Goal: Check status: Check status

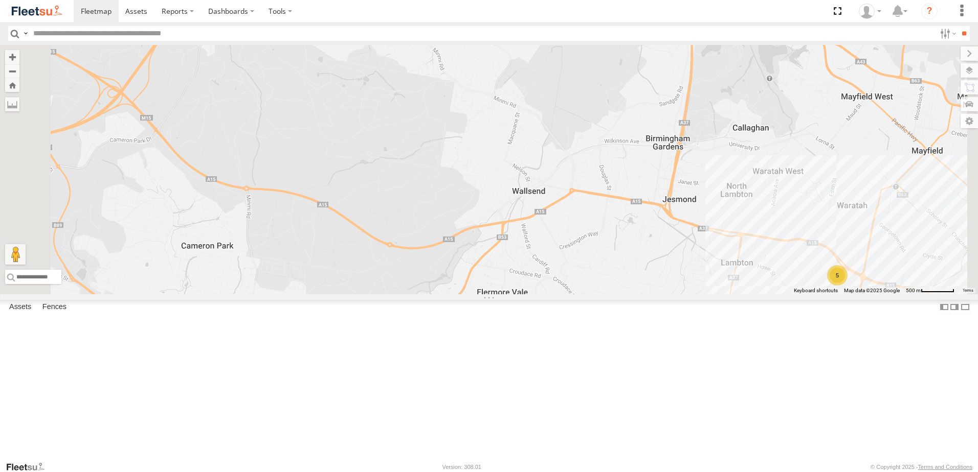
click at [0, 0] on div "Little Truck" at bounding box center [0, 0] width 0 height 0
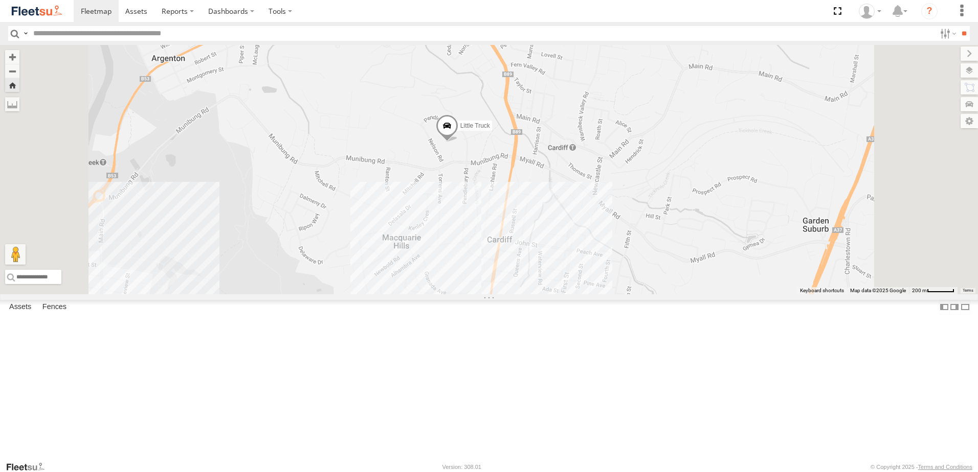
click at [0, 0] on div "LX3 Express Ute" at bounding box center [0, 0] width 0 height 0
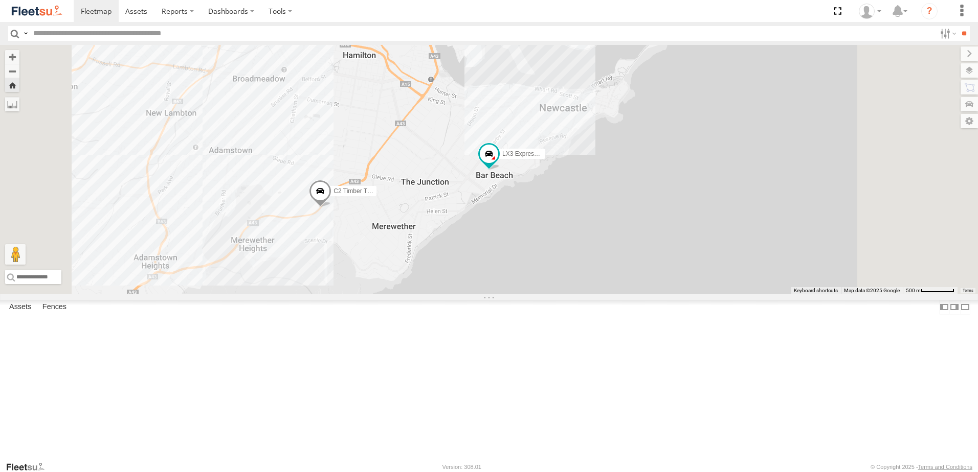
click at [0, 0] on div "Lambton Utes" at bounding box center [0, 0] width 0 height 0
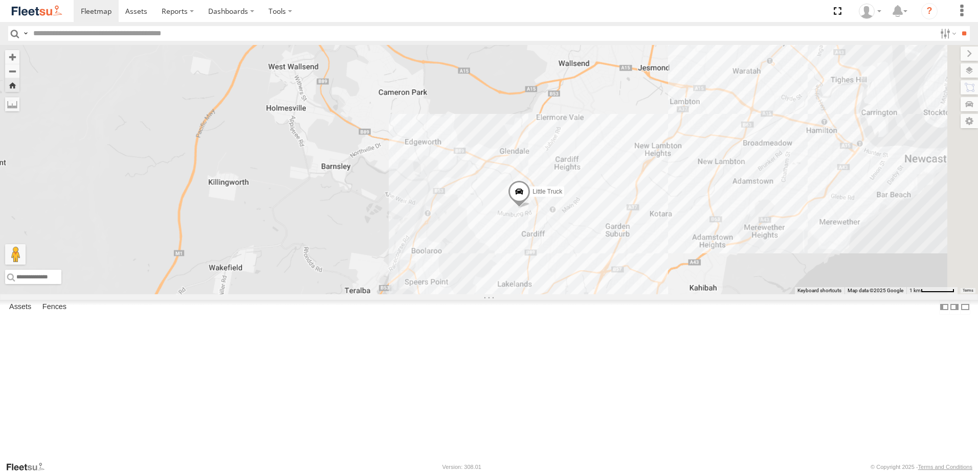
click at [530, 209] on span at bounding box center [519, 195] width 22 height 28
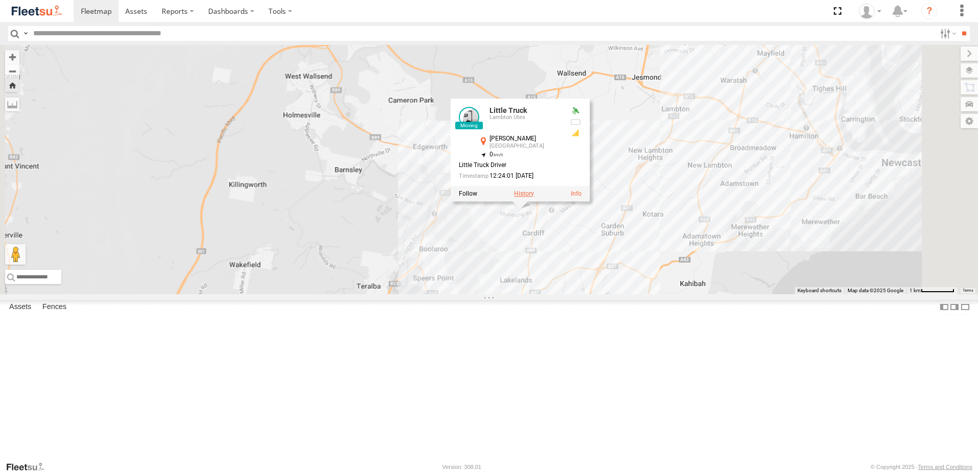
click at [534, 197] on label at bounding box center [524, 193] width 20 height 7
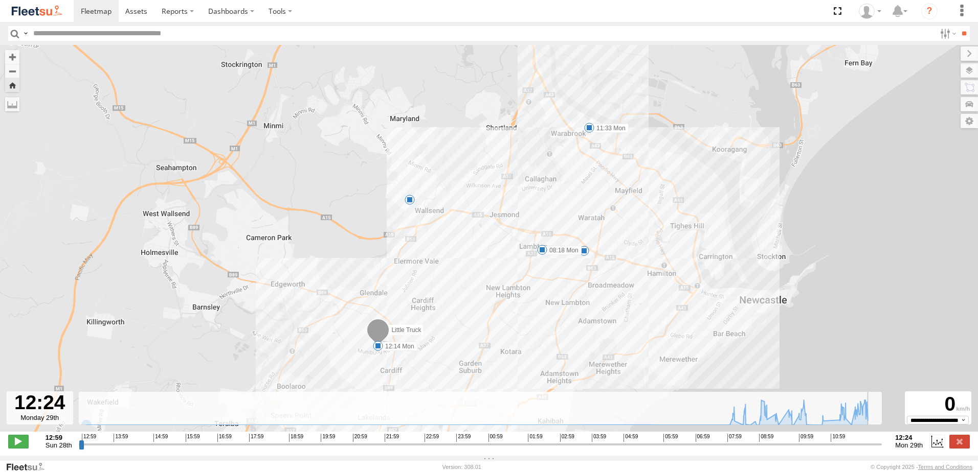
drag, startPoint x: 81, startPoint y: 449, endPoint x: 887, endPoint y: 447, distance: 805.7
type input "**********"
click at [882, 447] on input "range" at bounding box center [480, 445] width 803 height 10
click at [961, 441] on label at bounding box center [959, 441] width 20 height 13
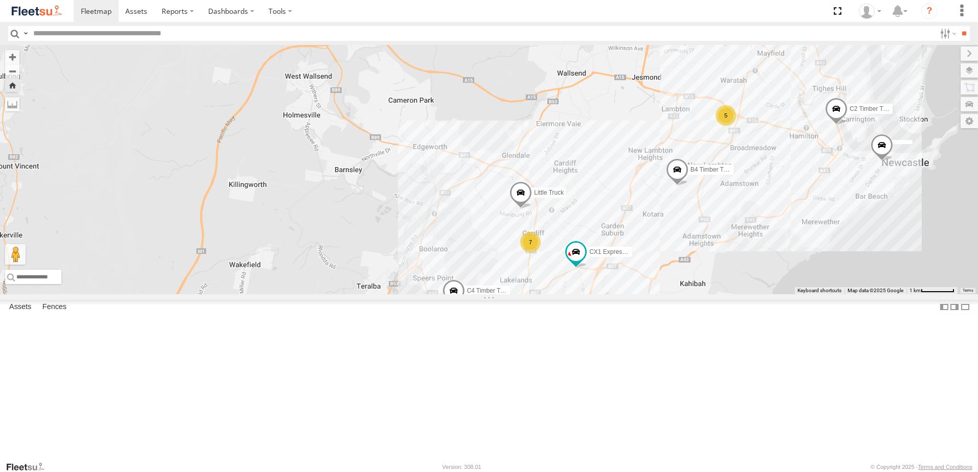
click at [0, 0] on div "Little Truck Lambton Utes [PERSON_NAME][GEOGRAPHIC_DATA] -32.9414 151.65243 Vid…" at bounding box center [0, 0] width 0 height 0
click at [0, 0] on div "LX3 Express Ute" at bounding box center [0, 0] width 0 height 0
